Goal: Use online tool/utility: Utilize a website feature to perform a specific function

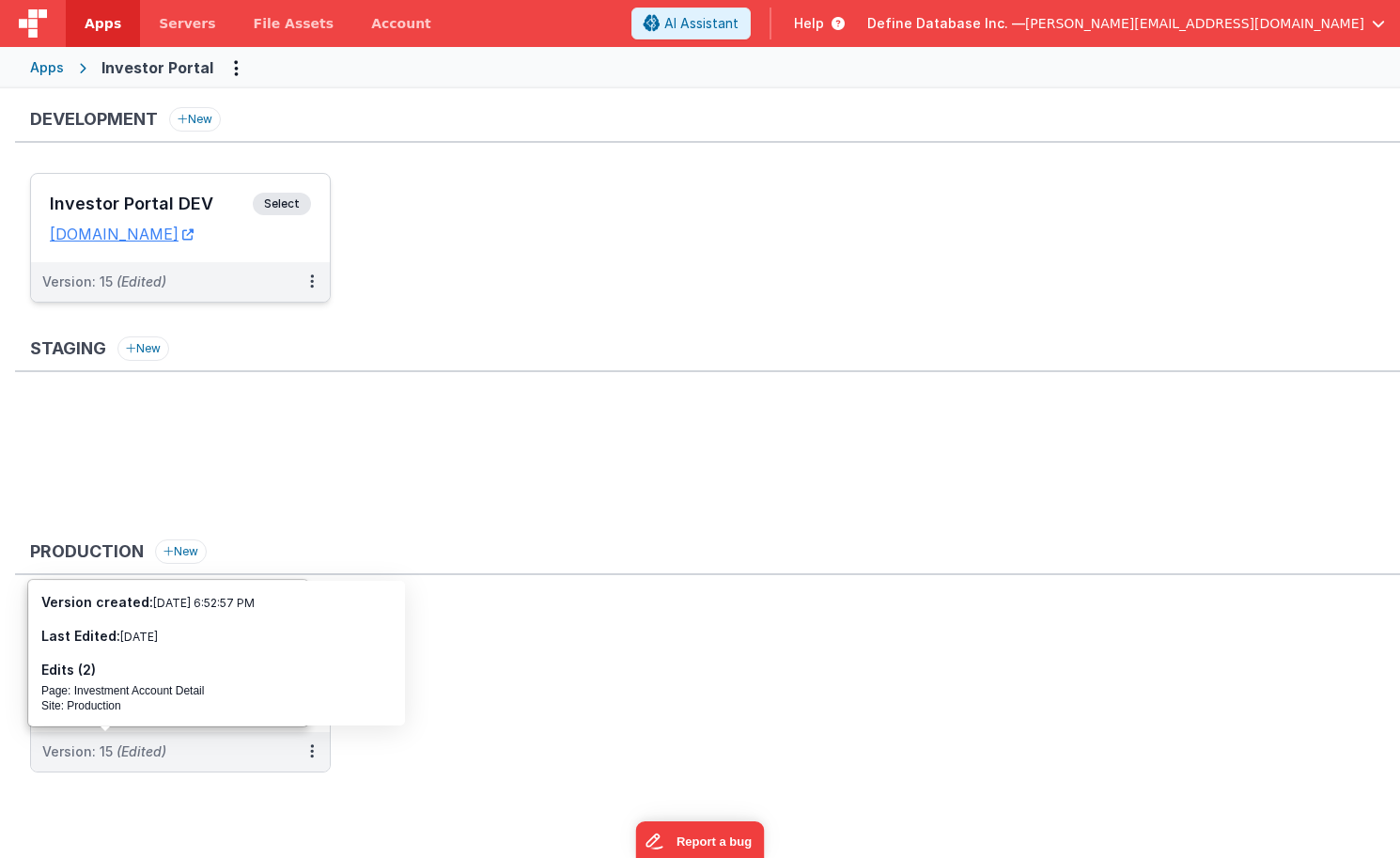
click at [223, 185] on div "Investor Portal DEV Select URLs [DOMAIN_NAME]" at bounding box center [180, 218] width 299 height 89
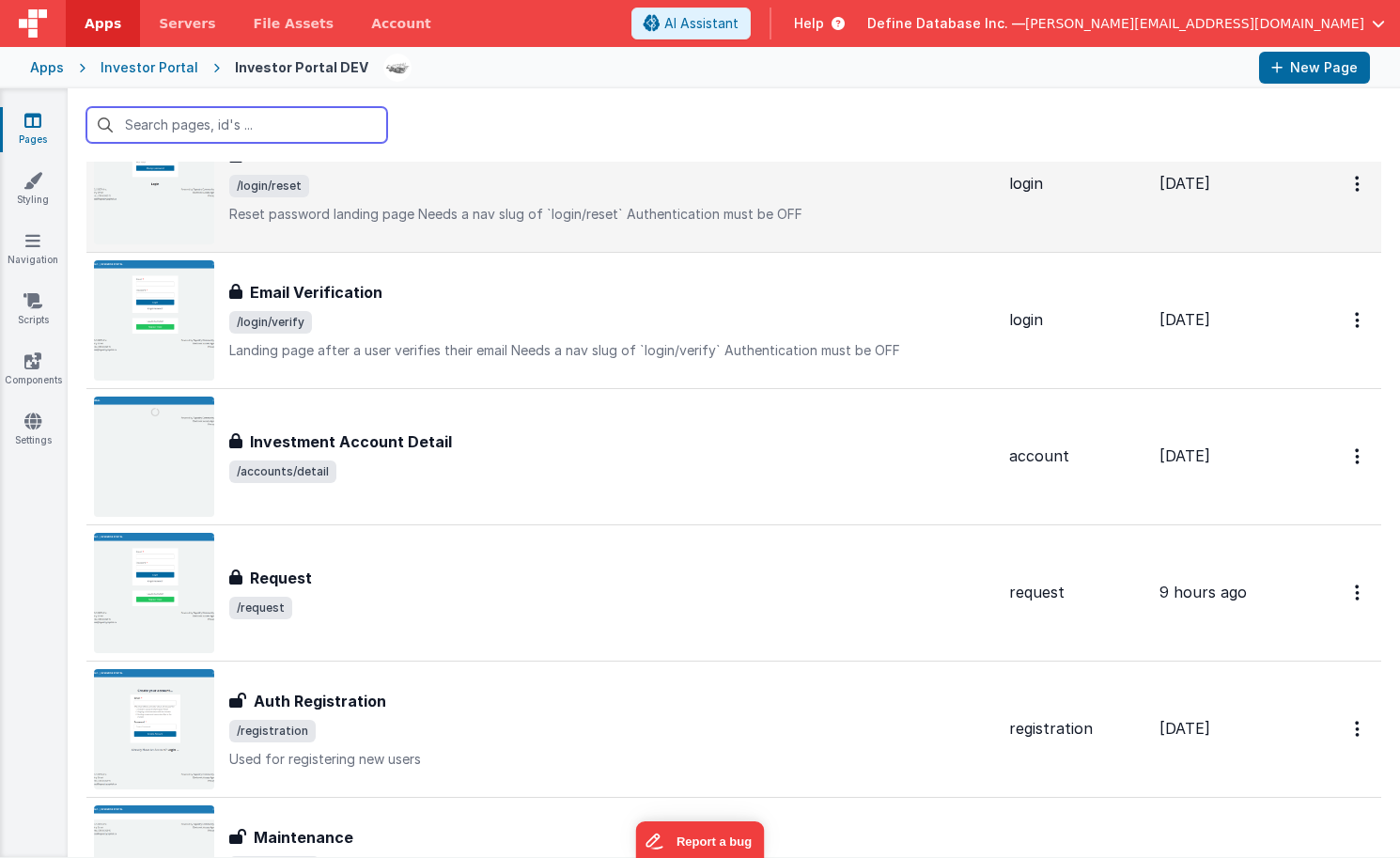
scroll to position [503, 0]
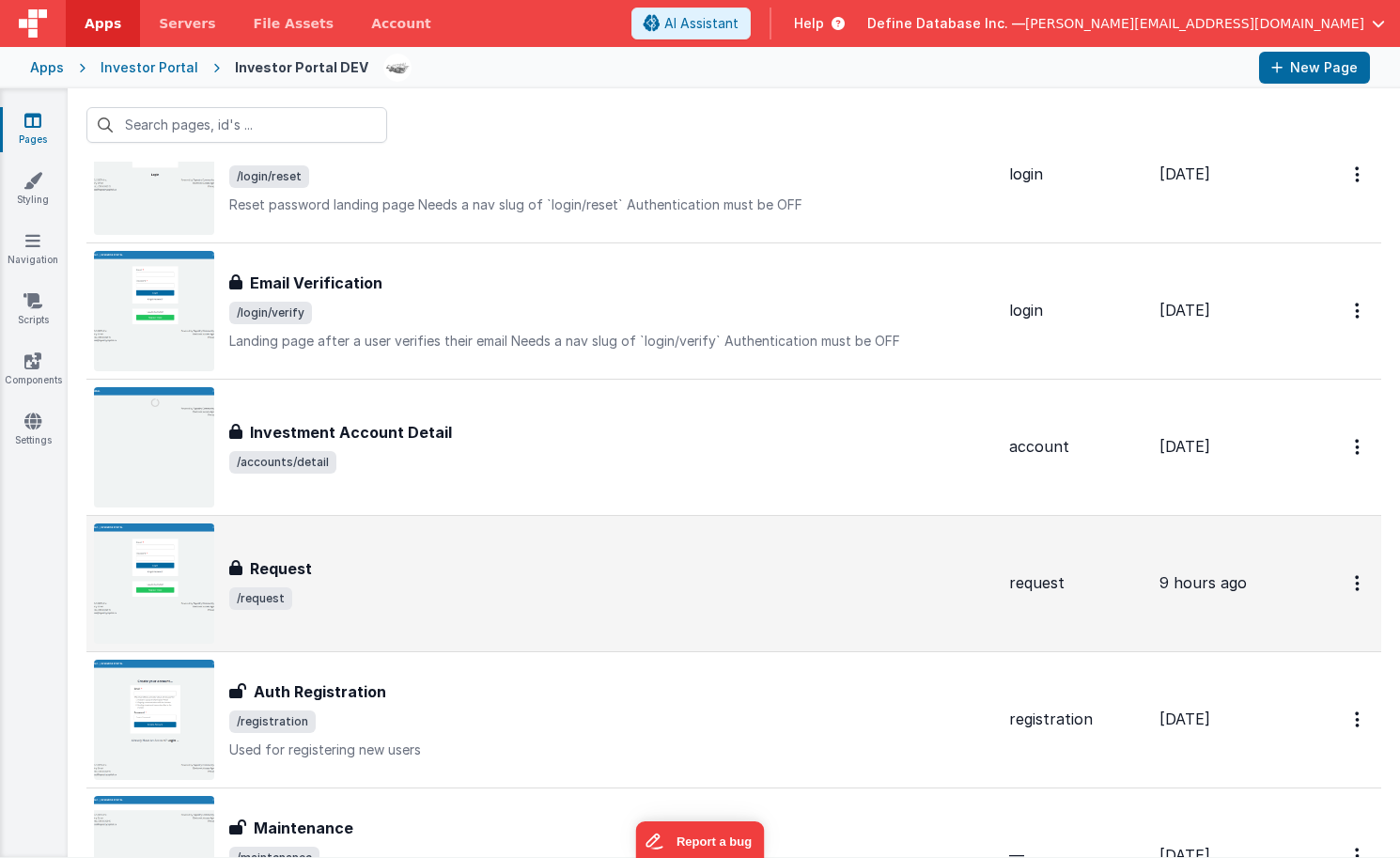
click at [293, 550] on div "Request Request /request" at bounding box center [543, 583] width 900 height 120
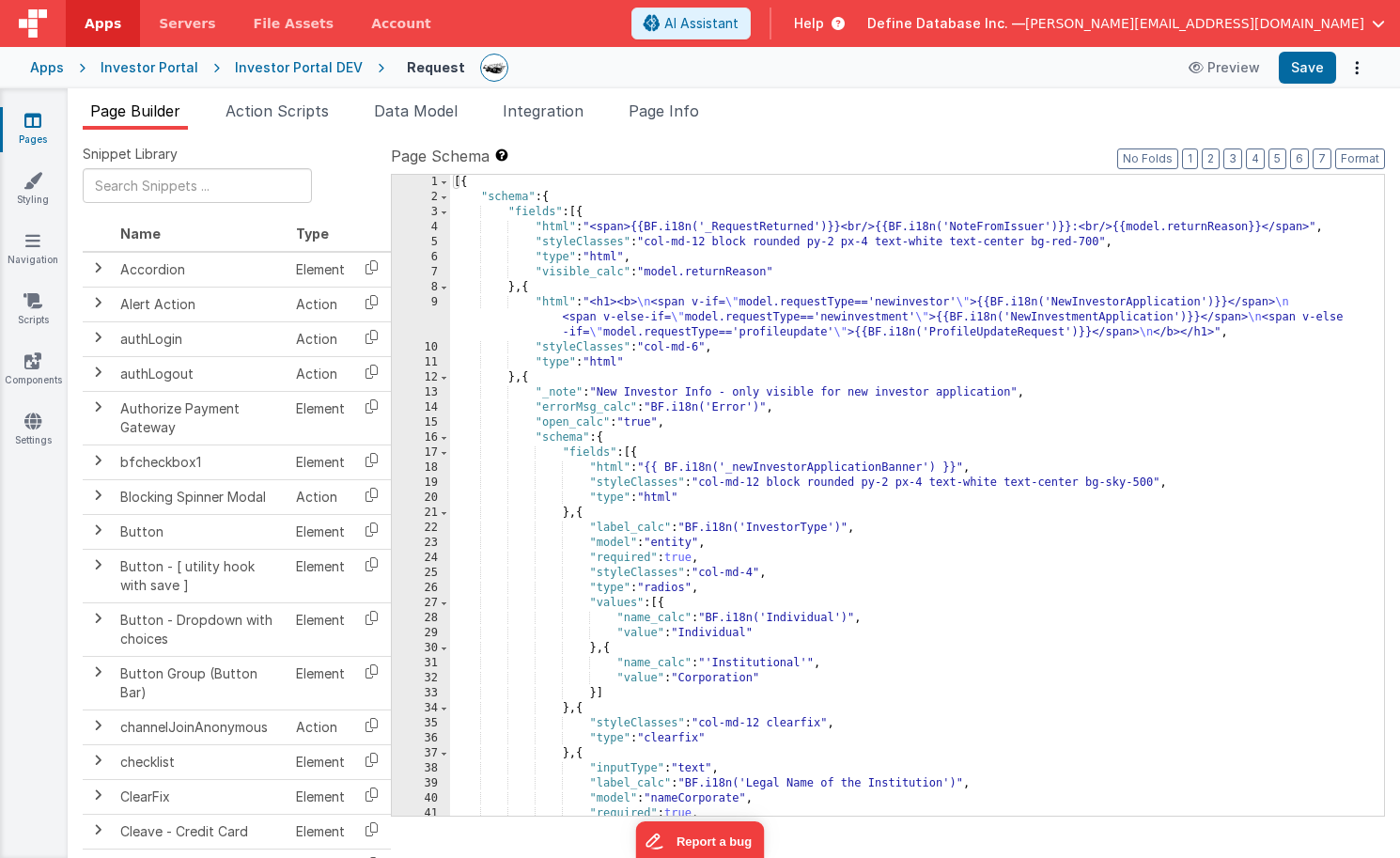
click at [700, 665] on div "[{ "schema" : { "fields" : [{ "html" : "<span>{{BF.i18n('_RequestReturned')}}<b…" at bounding box center [916, 511] width 934 height 672
click at [692, 616] on div "[{ "schema" : { "fields" : [{ "html" : "<span>{{BF.i18n('_RequestReturned')}}<b…" at bounding box center [916, 511] width 934 height 672
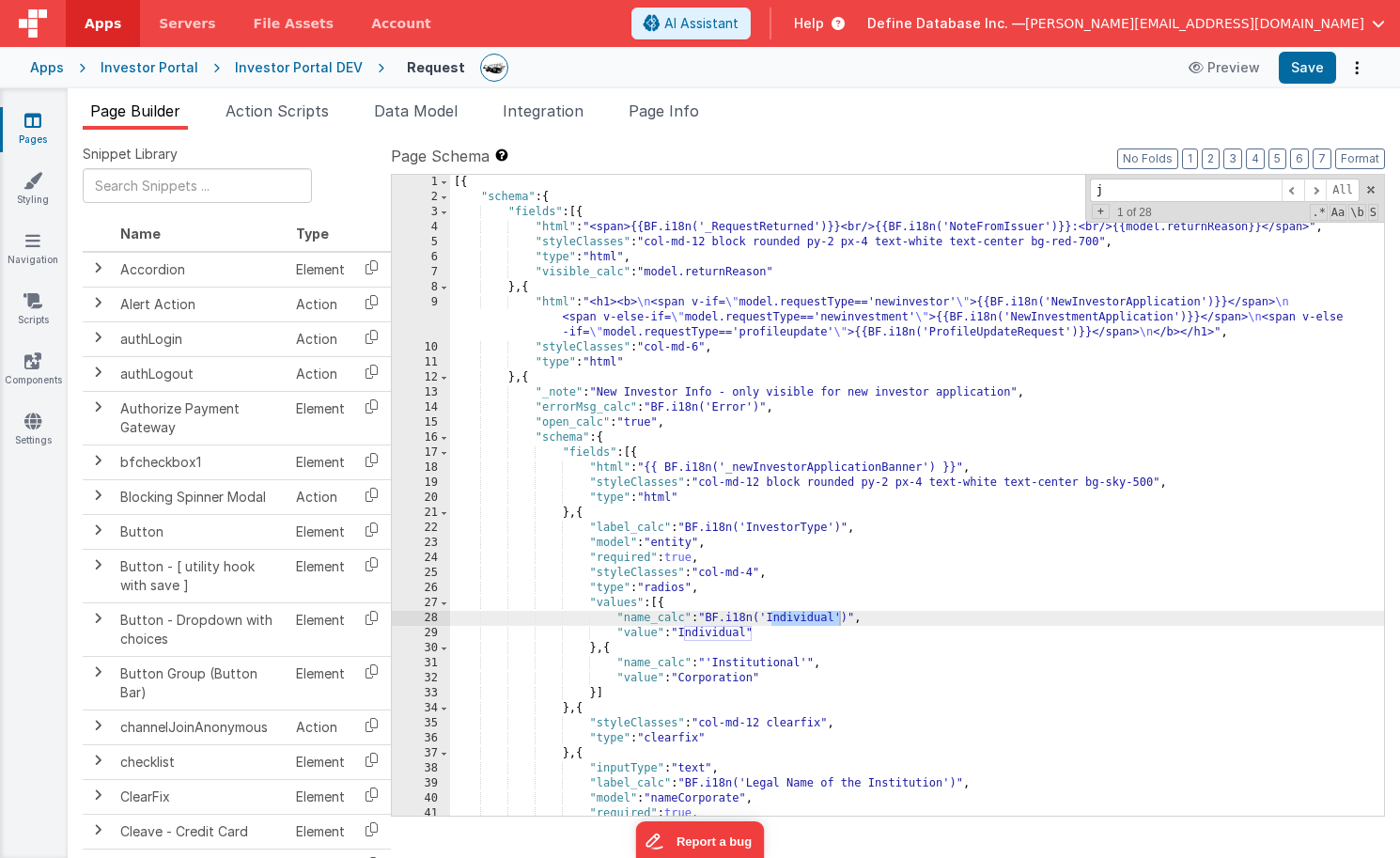
scroll to position [7095, 0]
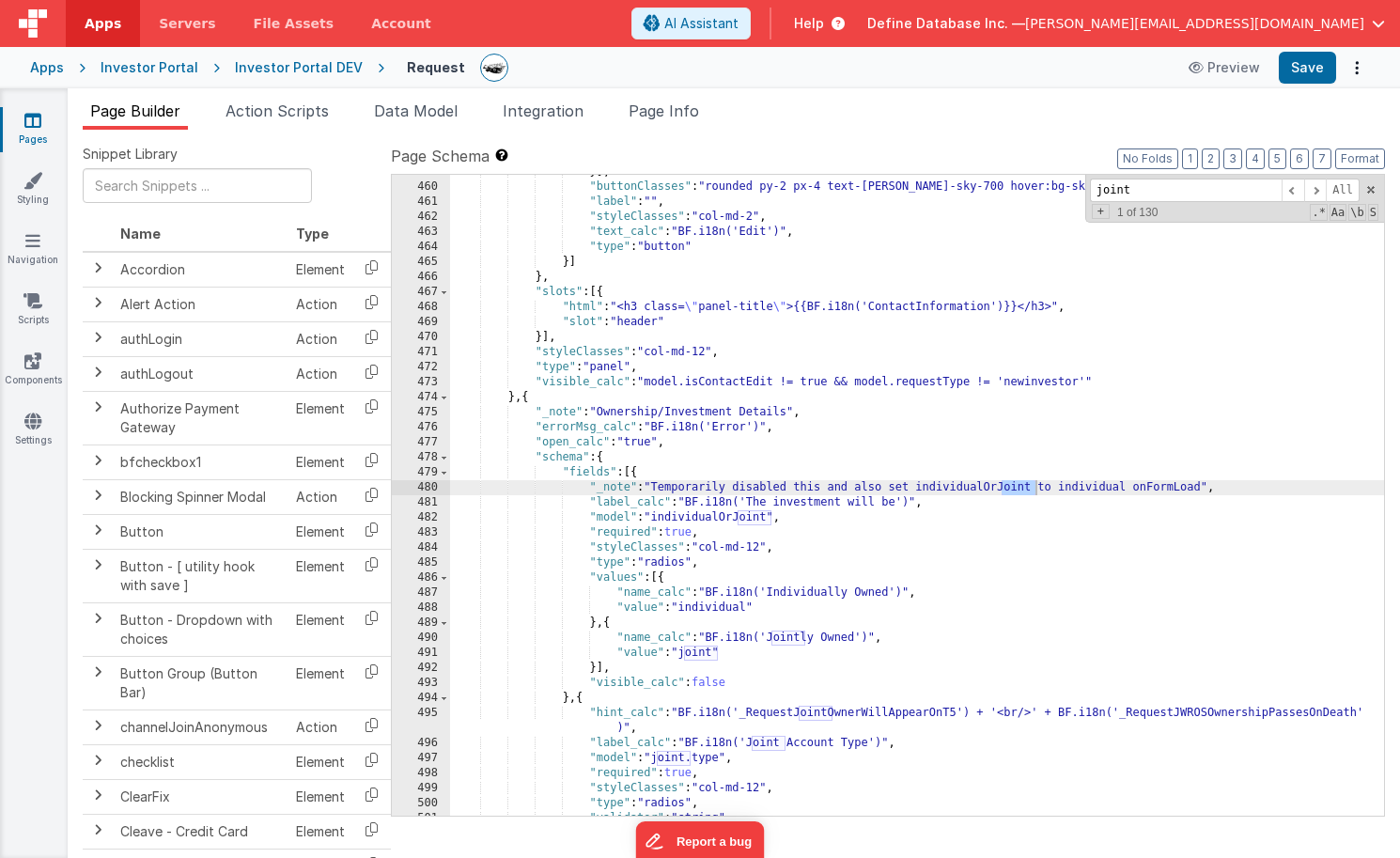
type input "joint"
click at [697, 684] on div "}] , "buttonClasses" : "rounded py-2 px-4 text-[PERSON_NAME]-sky-700 hover:bg-s…" at bounding box center [916, 501] width 934 height 672
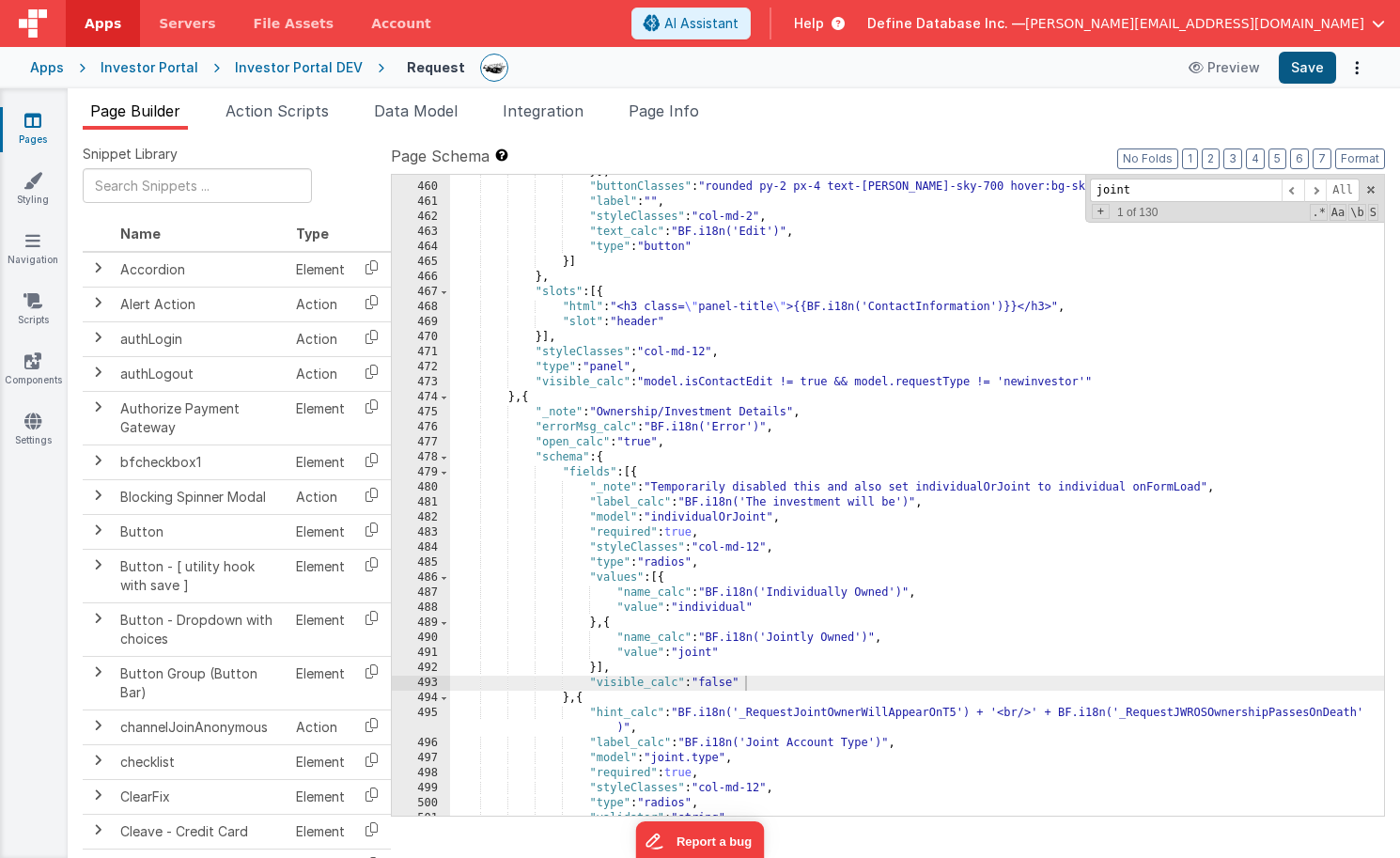
click at [1311, 63] on button "Save" at bounding box center [1307, 67] width 58 height 32
click at [750, 681] on div "}] , "buttonClasses" : "rounded py-2 px-4 text-[PERSON_NAME]-sky-700 hover:bg-s…" at bounding box center [916, 501] width 934 height 672
click at [1310, 65] on button "Save" at bounding box center [1307, 67] width 58 height 32
click at [756, 679] on div "}] , "buttonClasses" : "rounded py-2 px-4 text-[PERSON_NAME]-sky-700 hover:bg-s…" at bounding box center [916, 501] width 934 height 672
click at [1304, 65] on button "Save" at bounding box center [1307, 67] width 58 height 32
